Goal: Information Seeking & Learning: Understand process/instructions

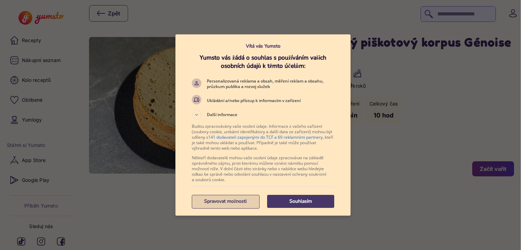
click at [221, 201] on p "Spravovat možnosti" at bounding box center [225, 201] width 67 height 7
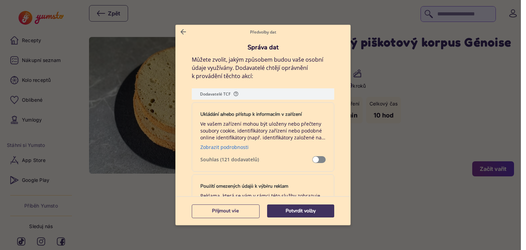
click at [299, 208] on p "Potvrdit volby" at bounding box center [300, 211] width 67 height 7
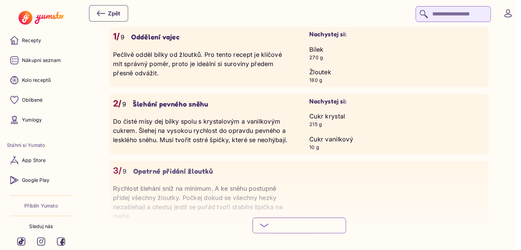
scroll to position [617, 0]
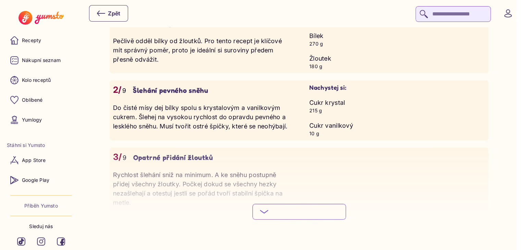
click at [292, 208] on span "Podívej se na celý postup" at bounding box center [304, 211] width 67 height 7
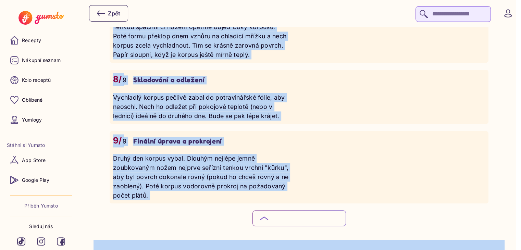
scroll to position [1051, 0]
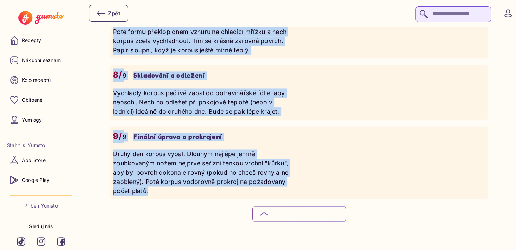
drag, startPoint x: 286, startPoint y: 39, endPoint x: 338, endPoint y: 141, distance: 115.4
copy div "Loremipsu dolorsita consec Adipisc elitseddoeiusmo 2 temporincid 7 utlab Etd ma…"
